Goal: Find specific page/section: Find specific page/section

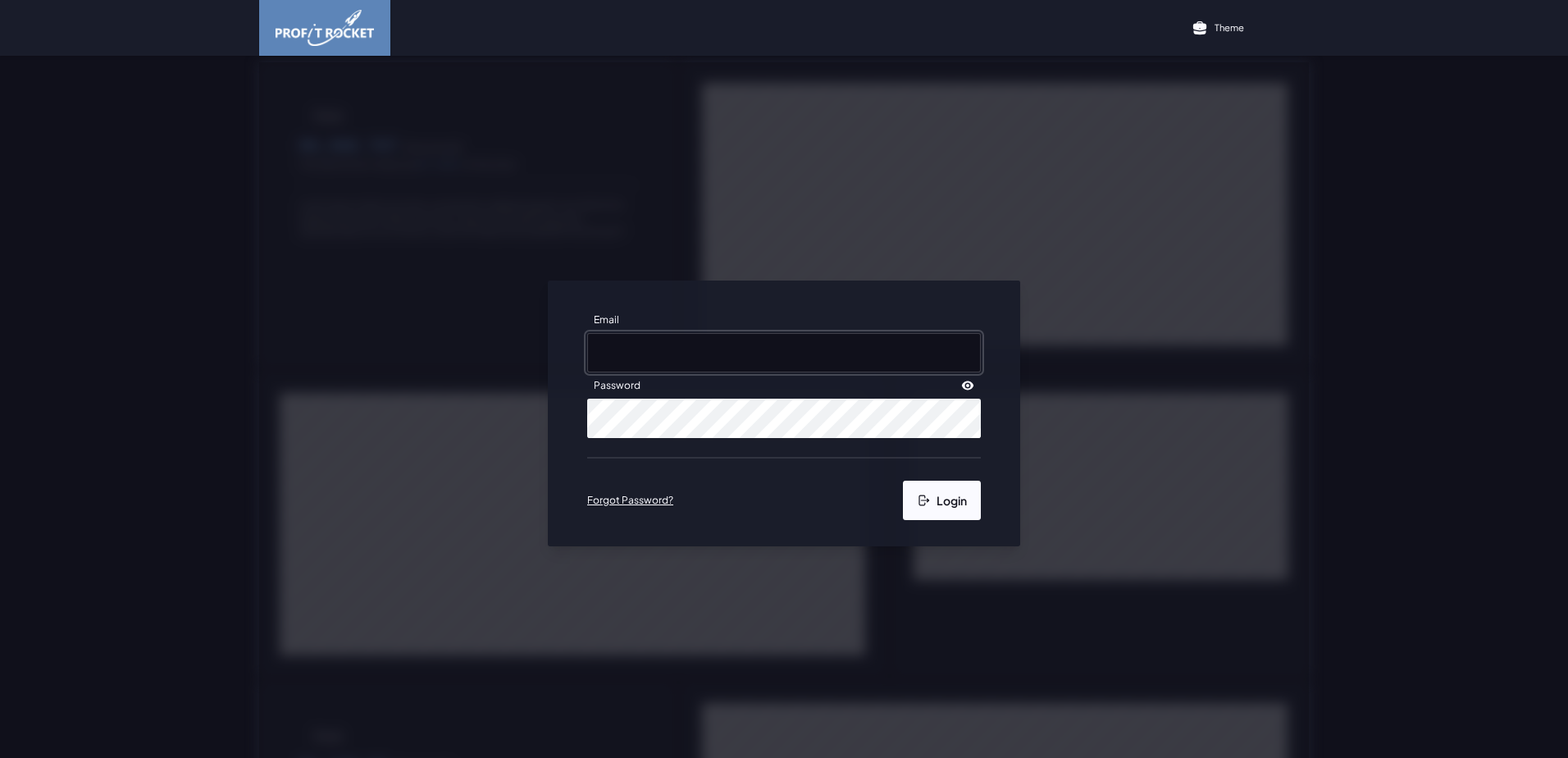
type input "[EMAIL_ADDRESS][DOMAIN_NAME]"
click at [944, 501] on button "Login" at bounding box center [942, 500] width 78 height 39
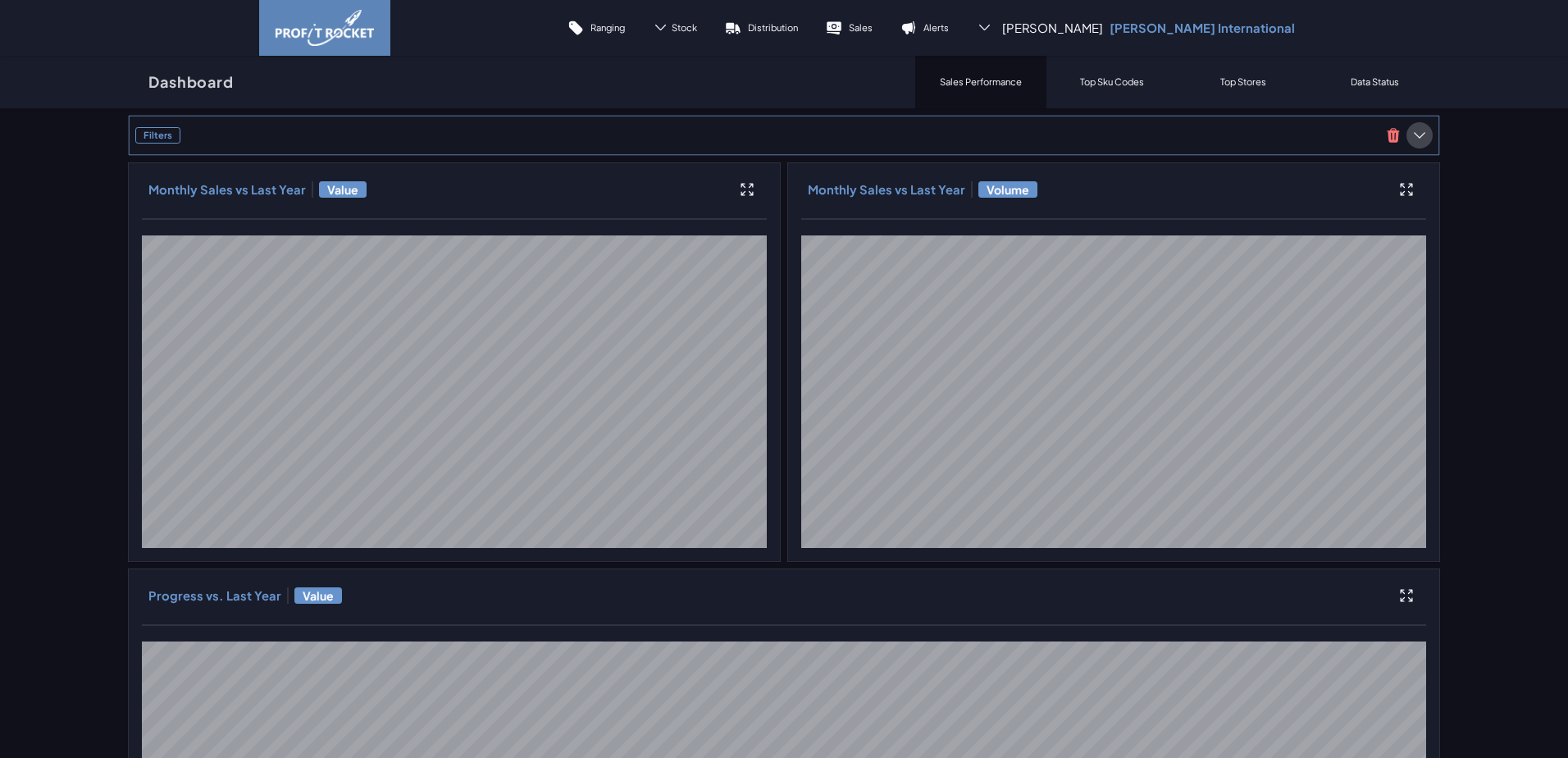
click at [1417, 134] on icon at bounding box center [1420, 135] width 17 height 17
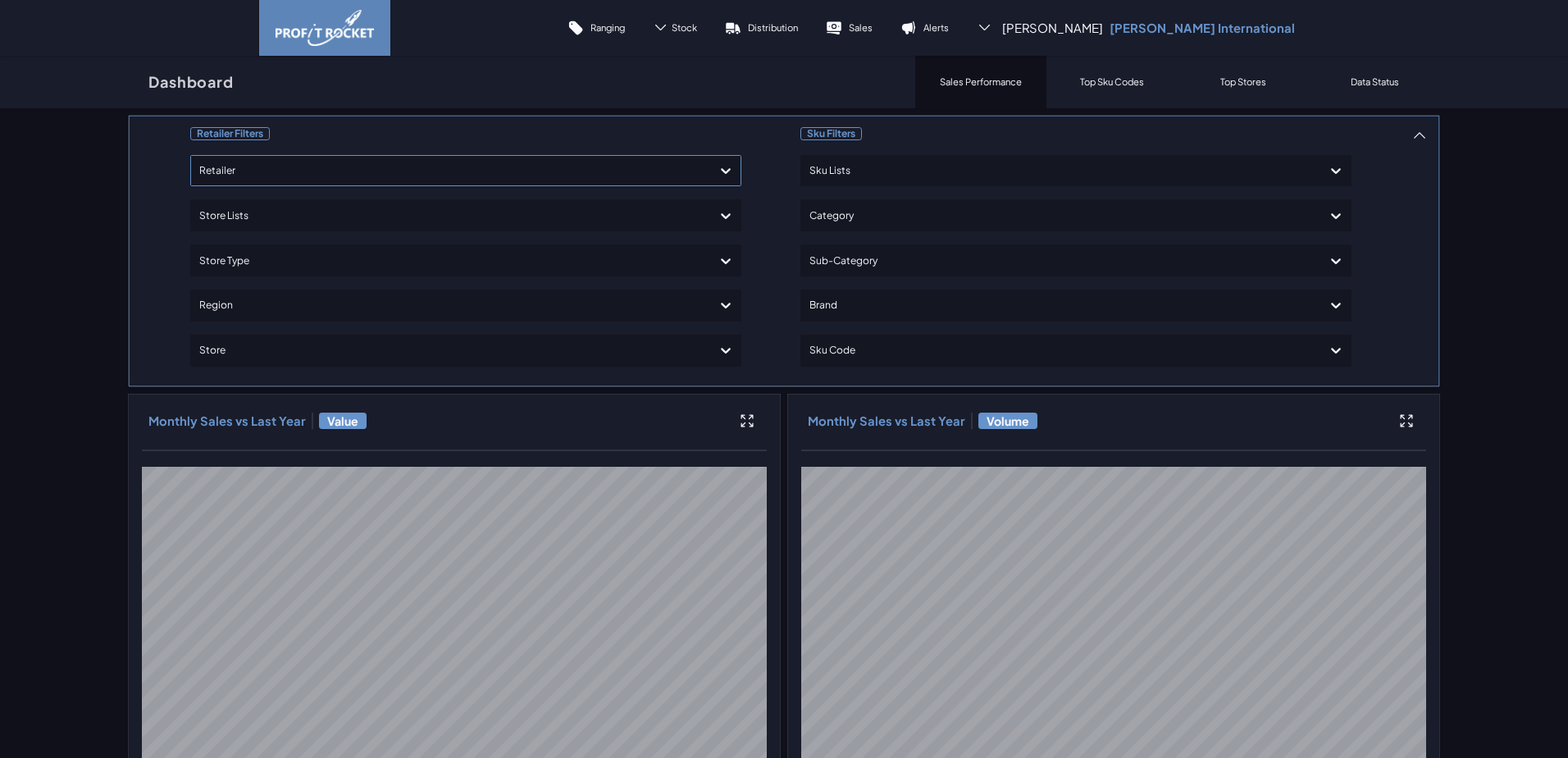
click at [281, 165] on div at bounding box center [451, 171] width 504 height 24
click at [668, 28] on icon at bounding box center [660, 27] width 16 height 16
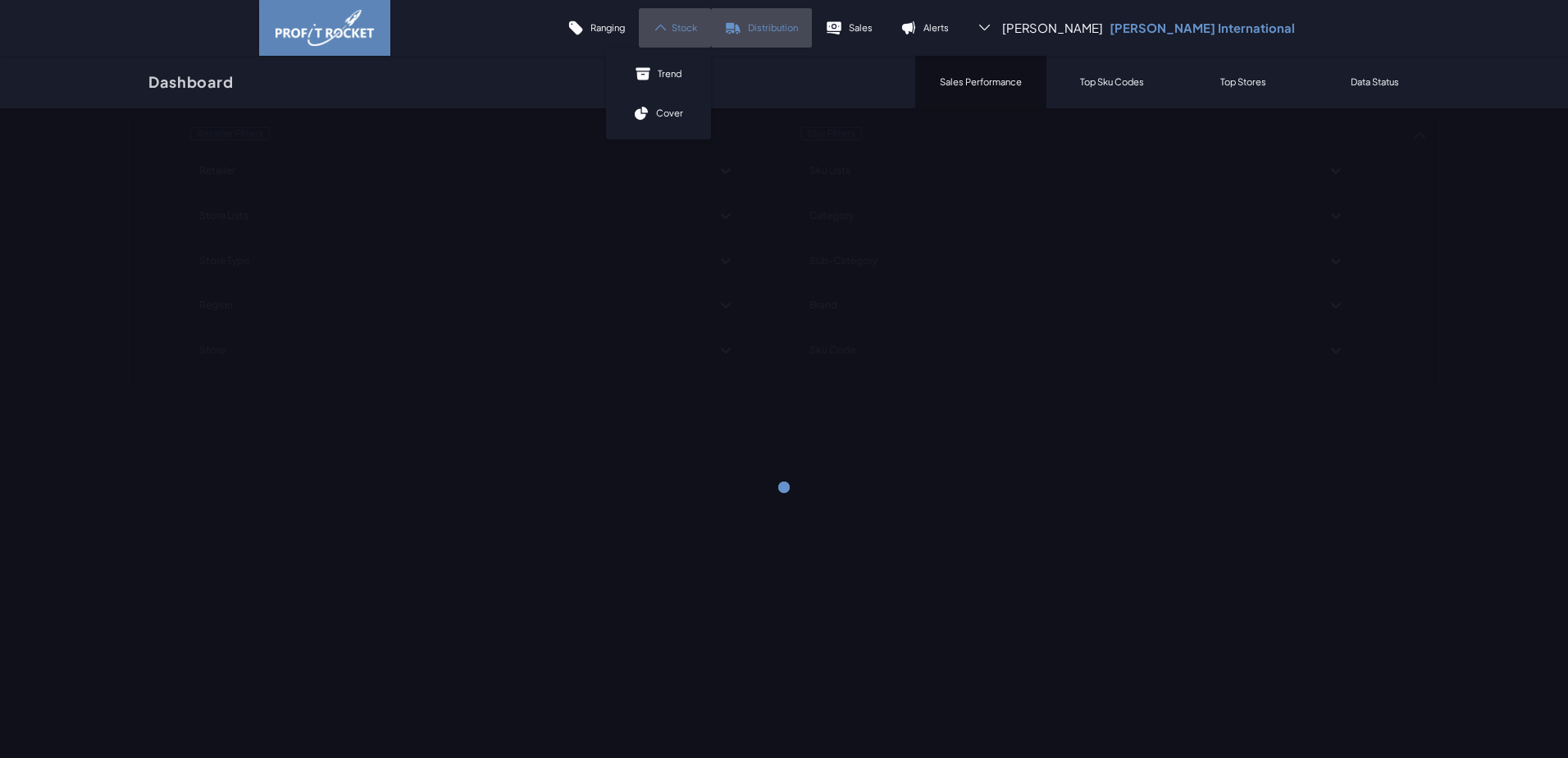
click at [798, 27] on p "Distribution" at bounding box center [773, 27] width 50 height 12
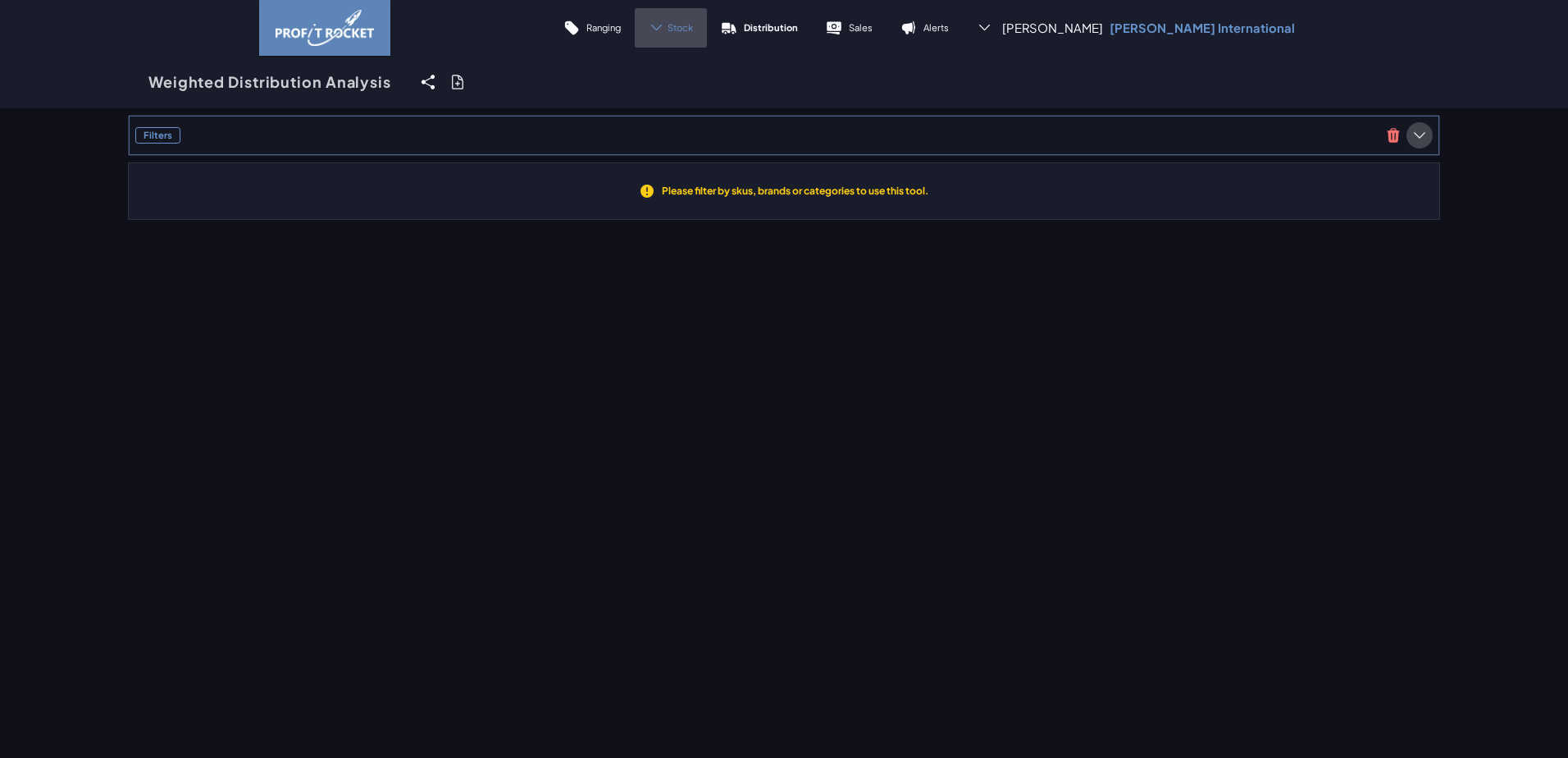
click at [1414, 134] on icon at bounding box center [1420, 135] width 17 height 17
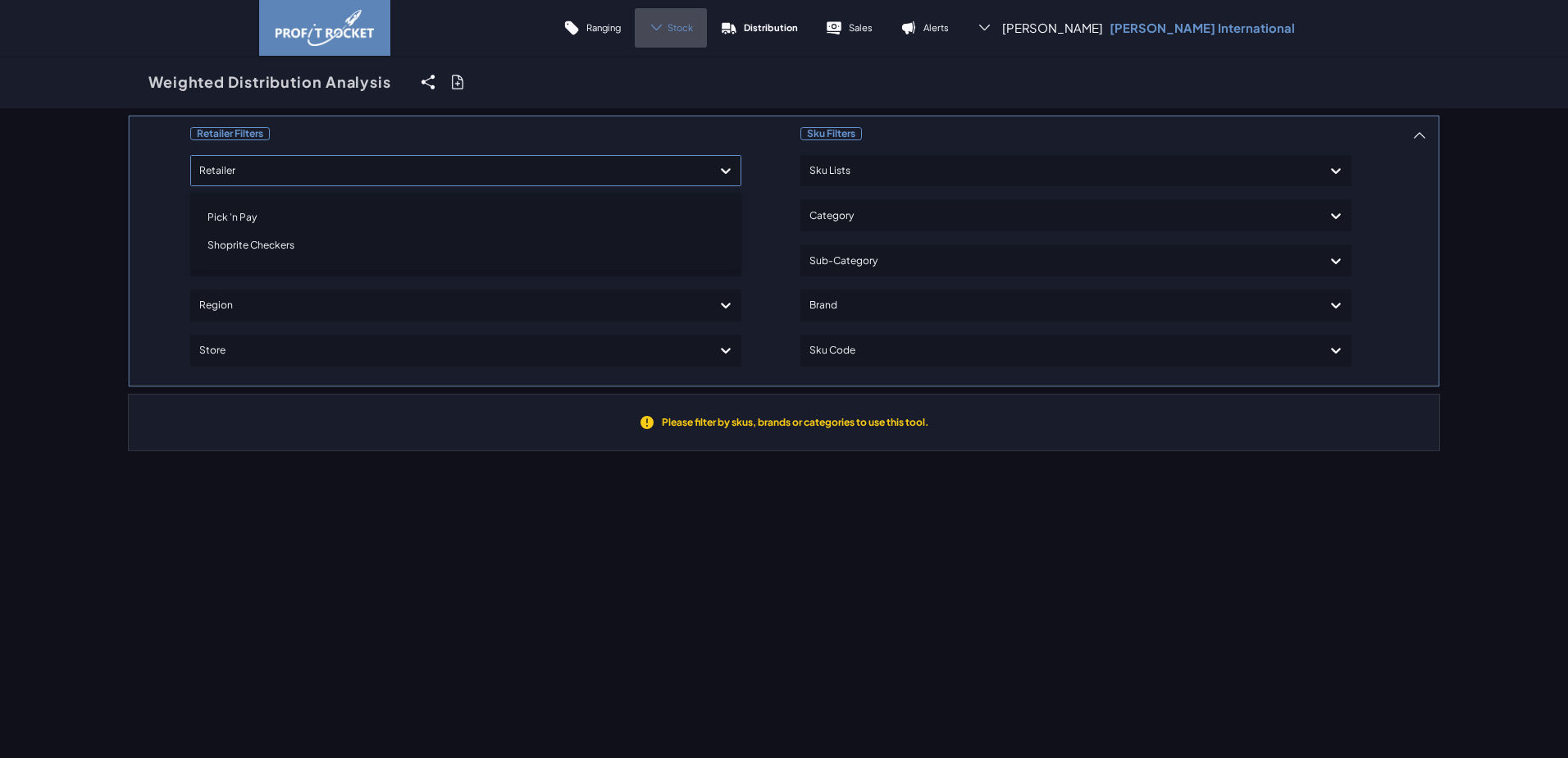
click at [295, 179] on div at bounding box center [451, 171] width 504 height 24
click at [243, 235] on div "Shoprite Checkers" at bounding box center [465, 245] width 536 height 28
click at [866, 307] on div "Sku Filters Sku Lists Category Sub-Category Brand Sku Code" at bounding box center [1076, 251] width 551 height 258
click at [847, 307] on div at bounding box center [1061, 306] width 504 height 24
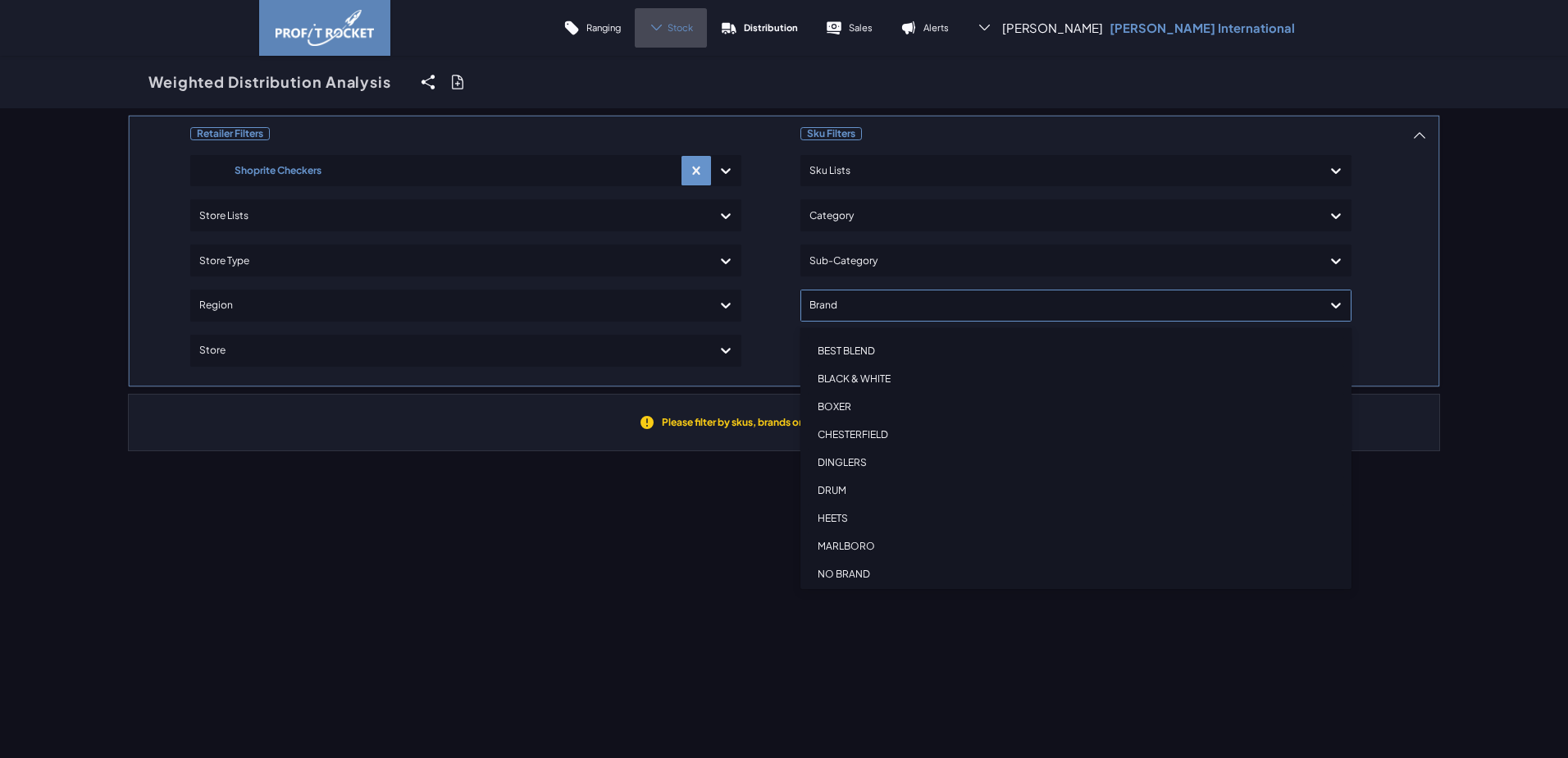
scroll to position [123, 0]
click at [830, 477] on div "NO BRAND" at bounding box center [1076, 480] width 536 height 28
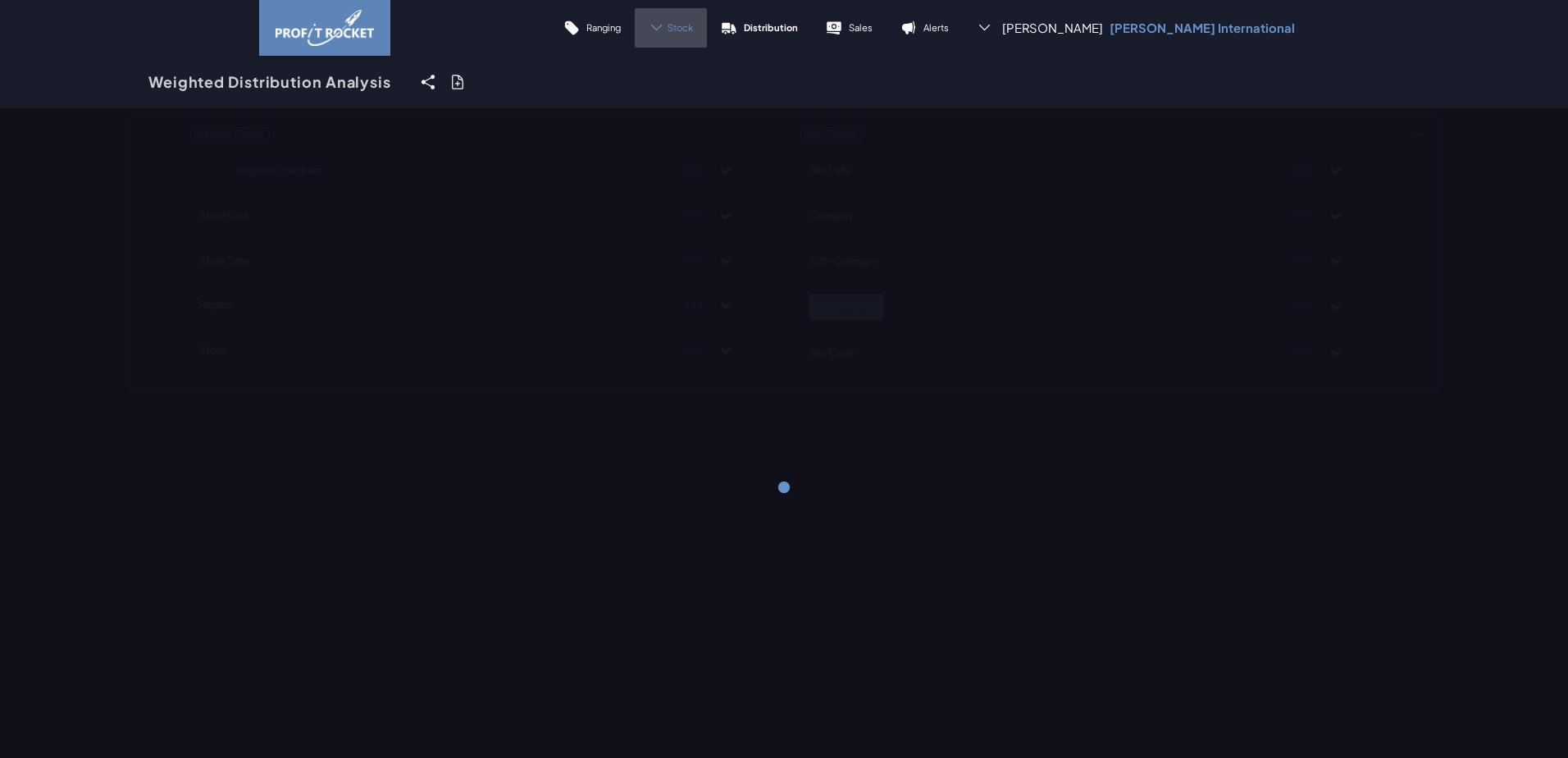
click at [1400, 385] on div "Retailer Filters Shoprite Checkers Store Lists Store Type Region Store Sku Filt…" at bounding box center [784, 251] width 1313 height 274
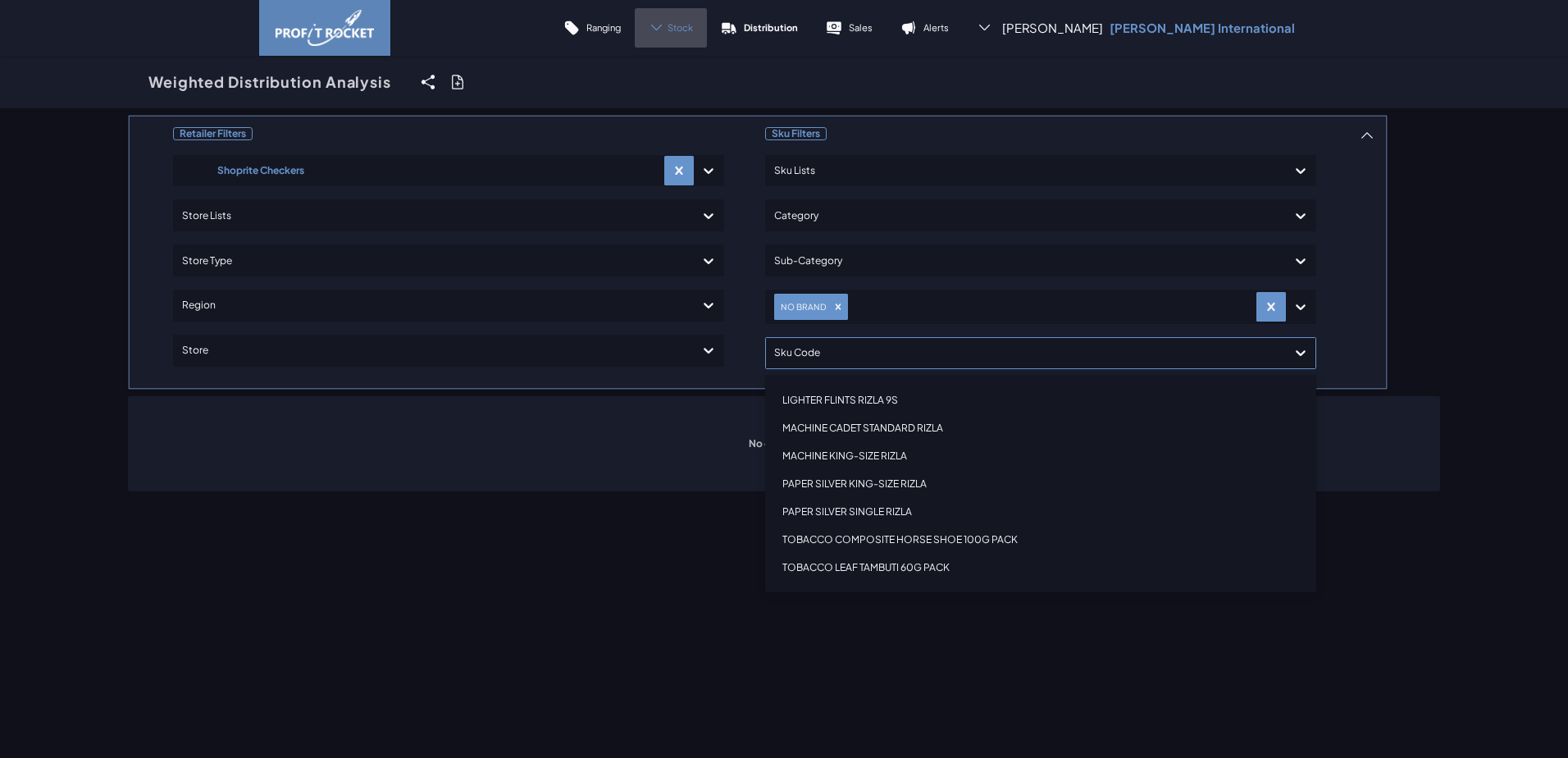
click at [804, 353] on div at bounding box center [1025, 353] width 504 height 24
